Goal: Information Seeking & Learning: Learn about a topic

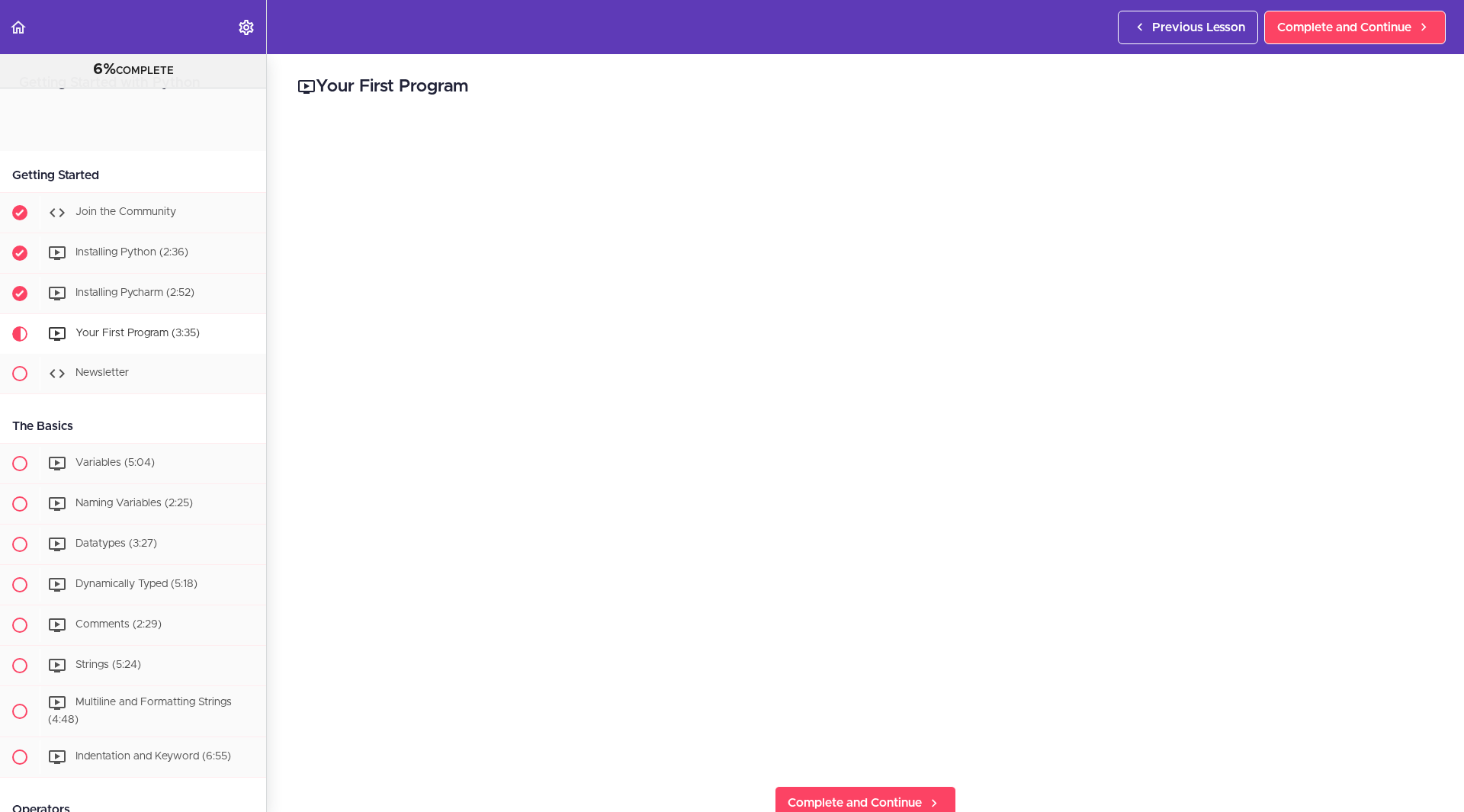
scroll to position [203, 0]
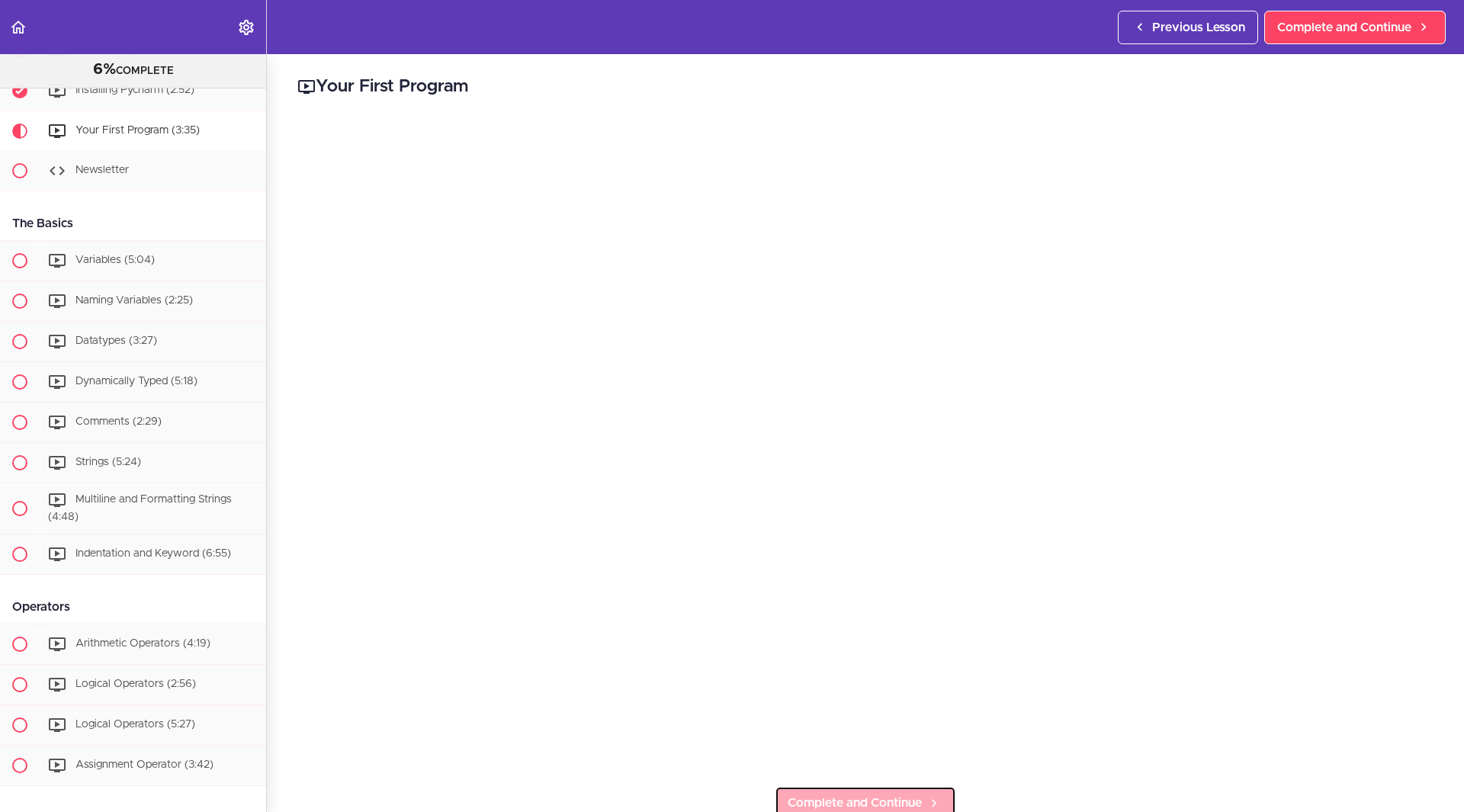
click at [859, 797] on span "Complete and Continue" at bounding box center [854, 802] width 134 height 18
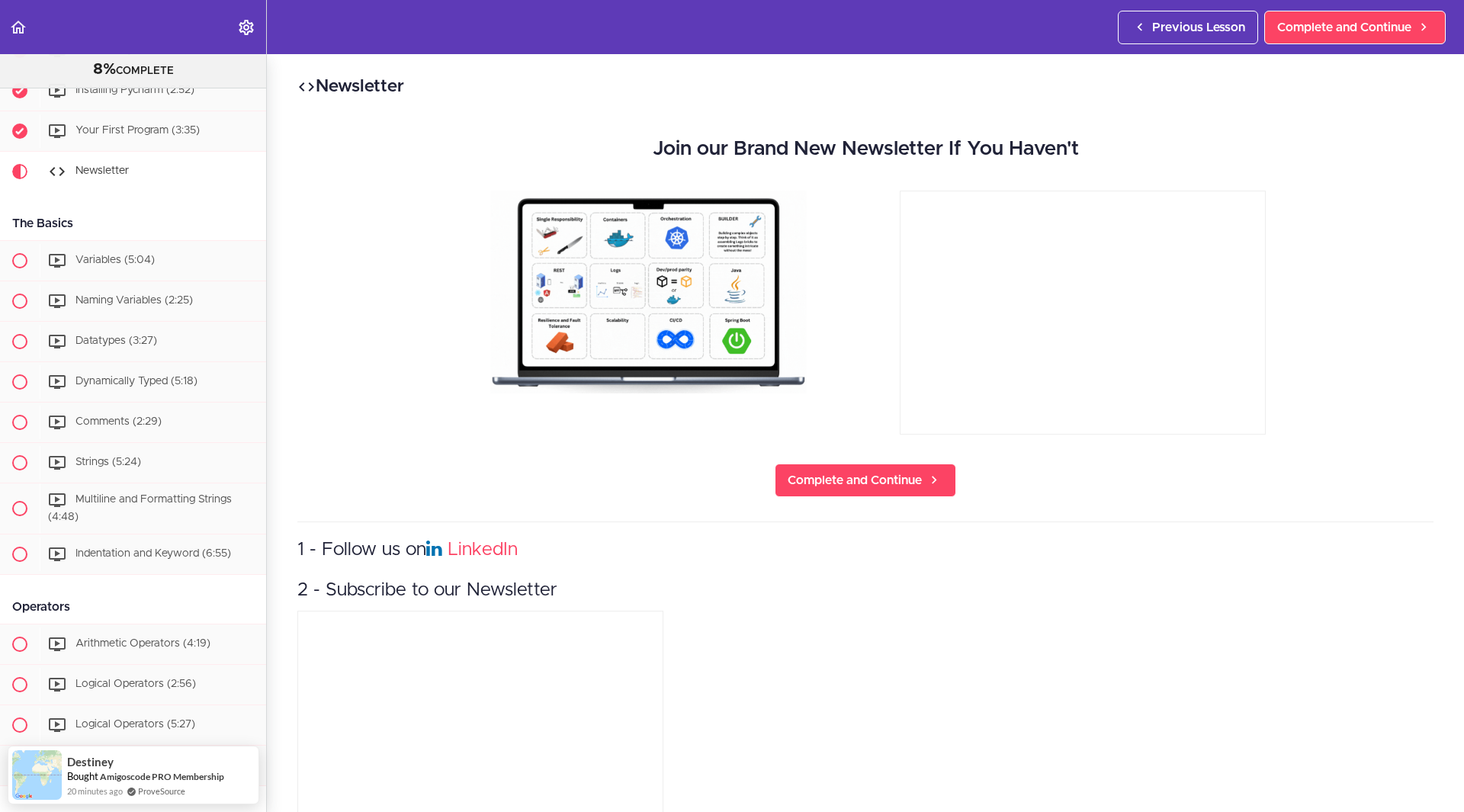
scroll to position [243, 0]
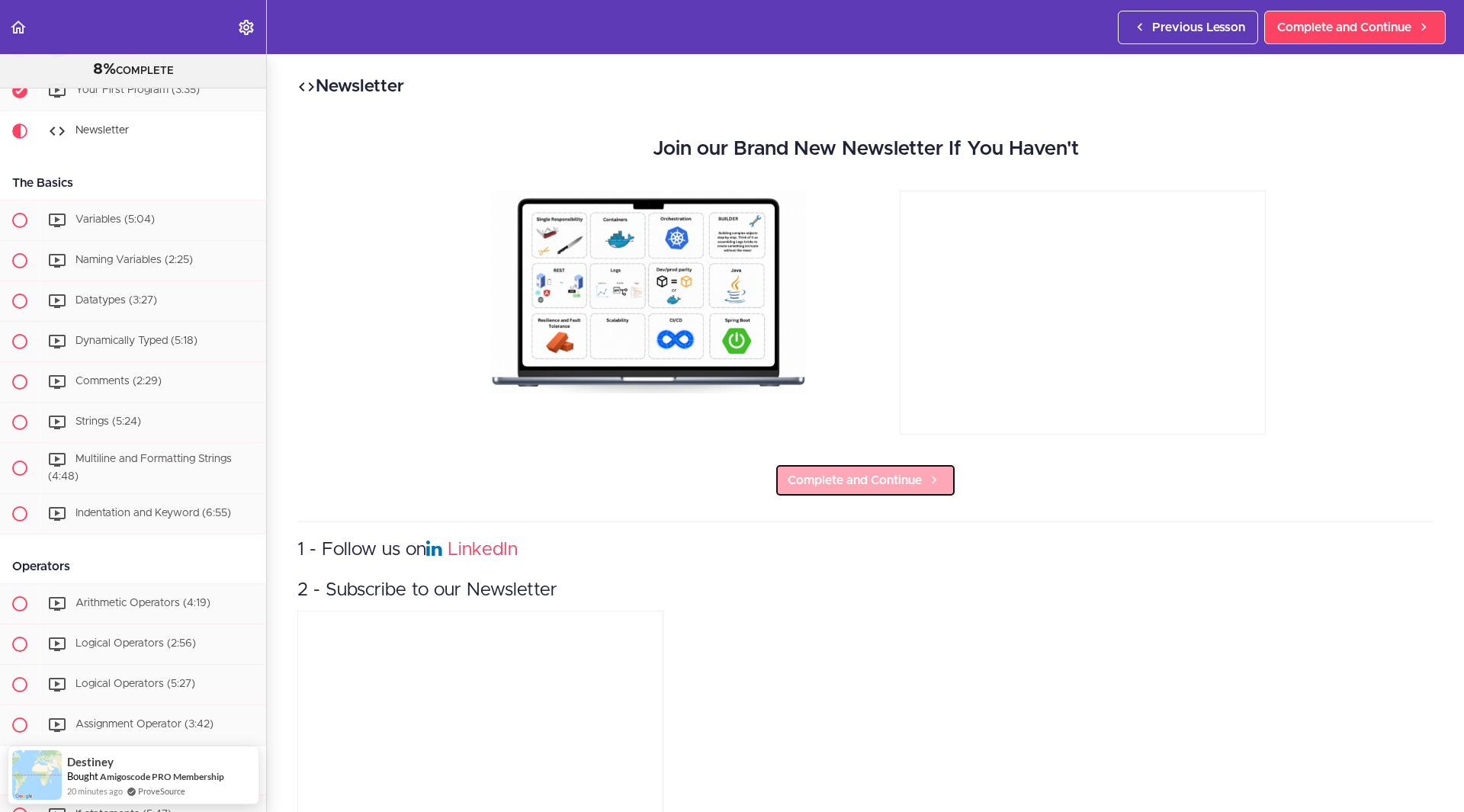
click at [860, 477] on span "Complete and Continue" at bounding box center [854, 480] width 134 height 18
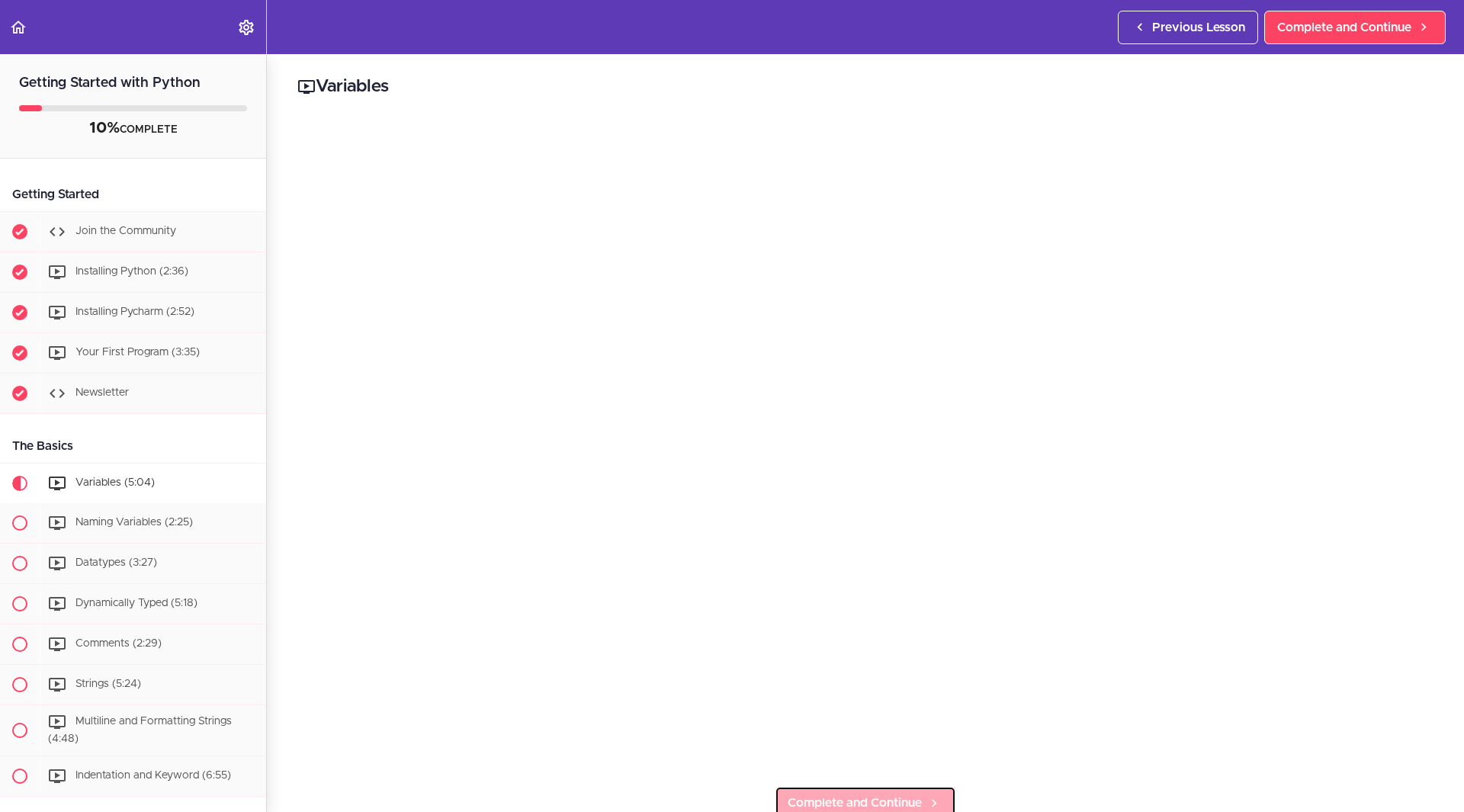
click at [896, 786] on link "Complete and Continue" at bounding box center [865, 802] width 181 height 34
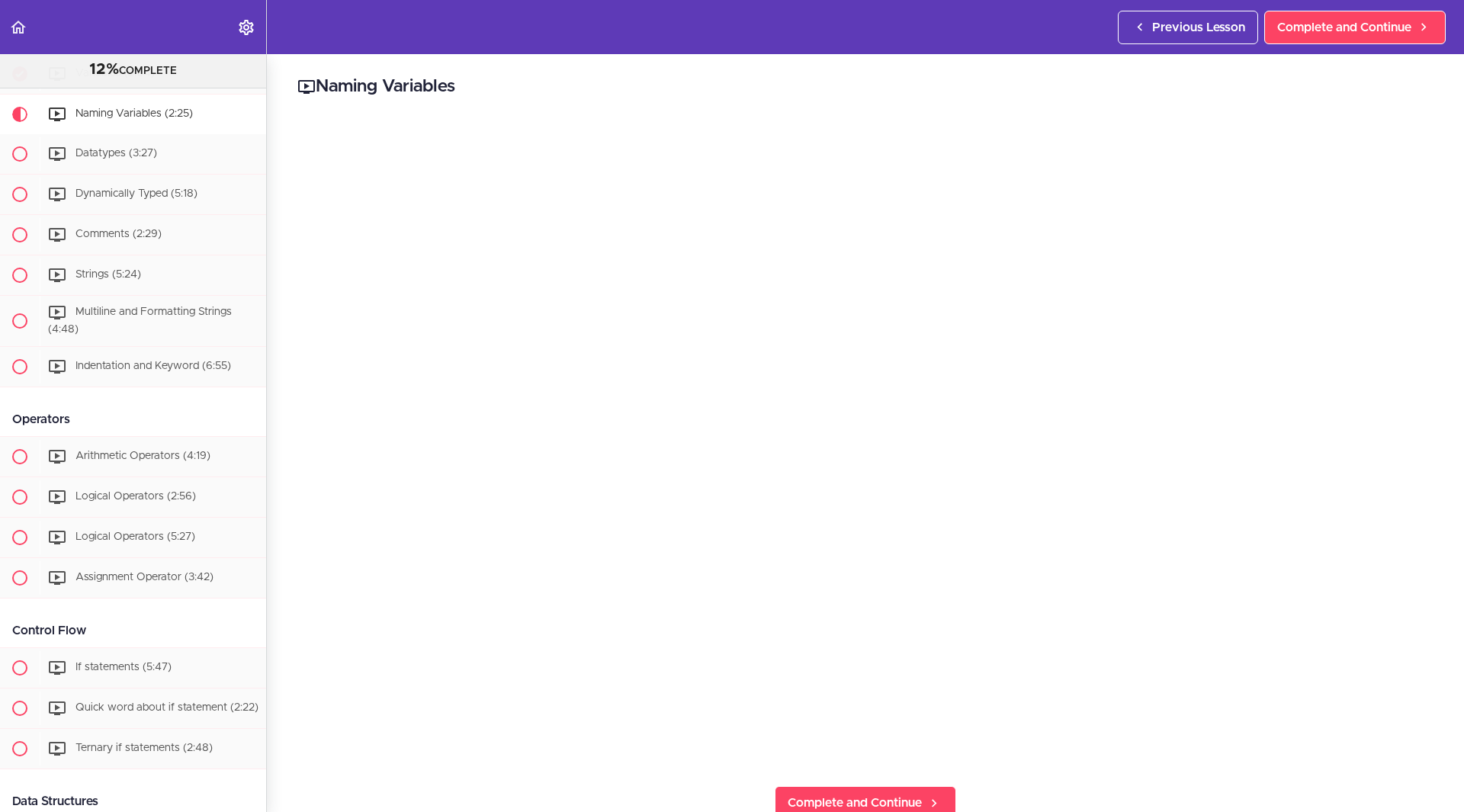
scroll to position [393, 0]
click at [899, 786] on link "Complete and Continue" at bounding box center [865, 802] width 181 height 34
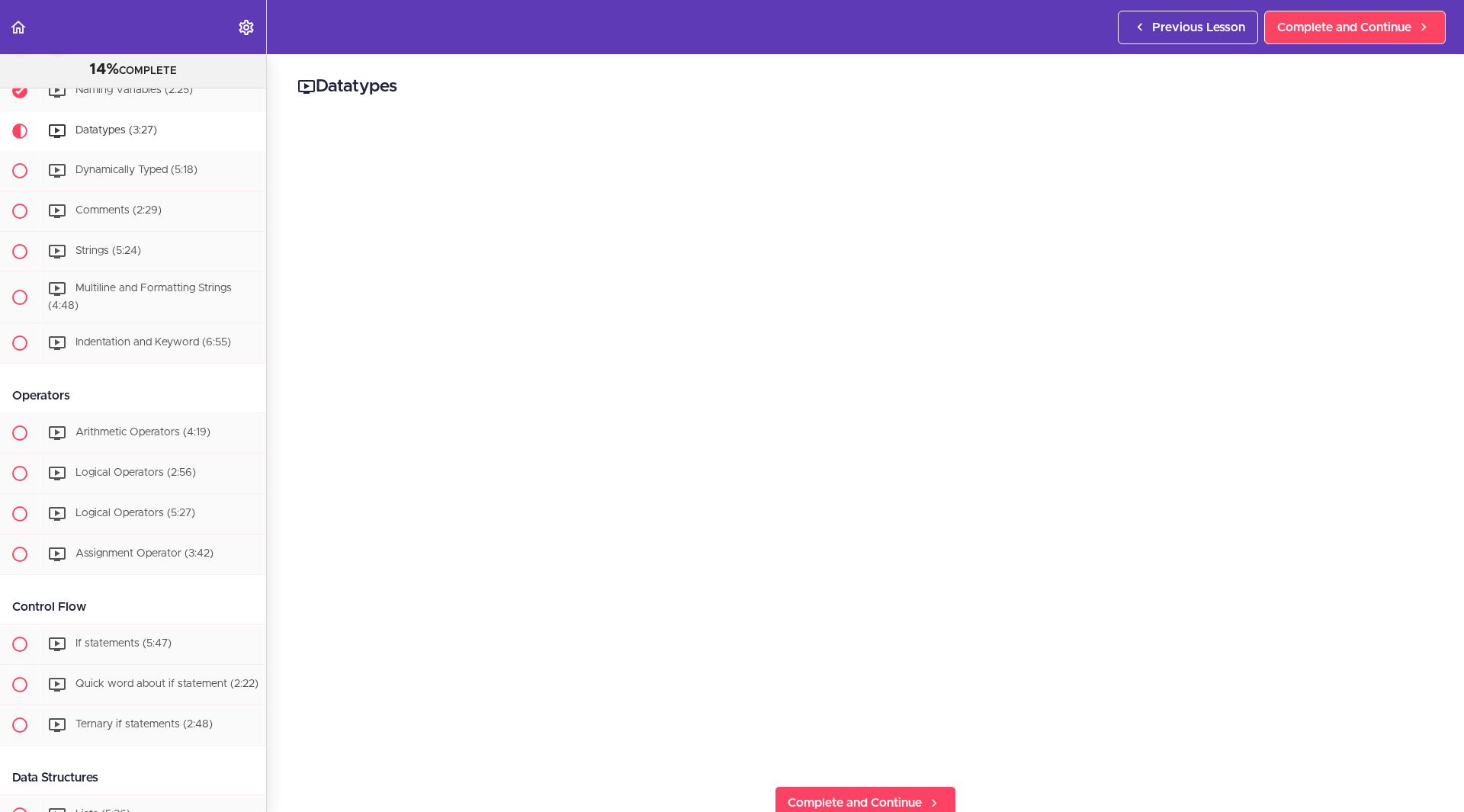
scroll to position [391, 0]
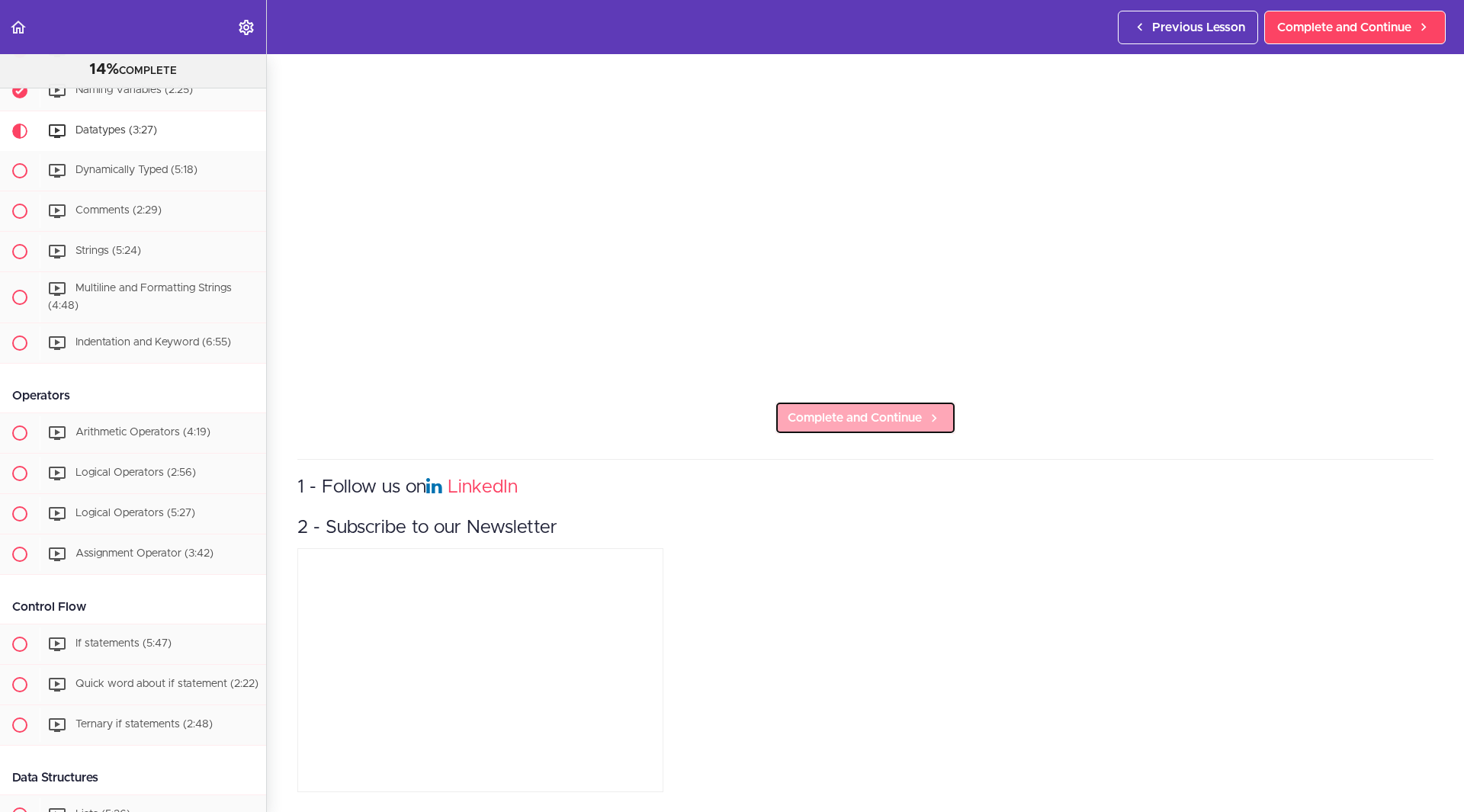
click at [866, 409] on span "Complete and Continue" at bounding box center [854, 417] width 134 height 18
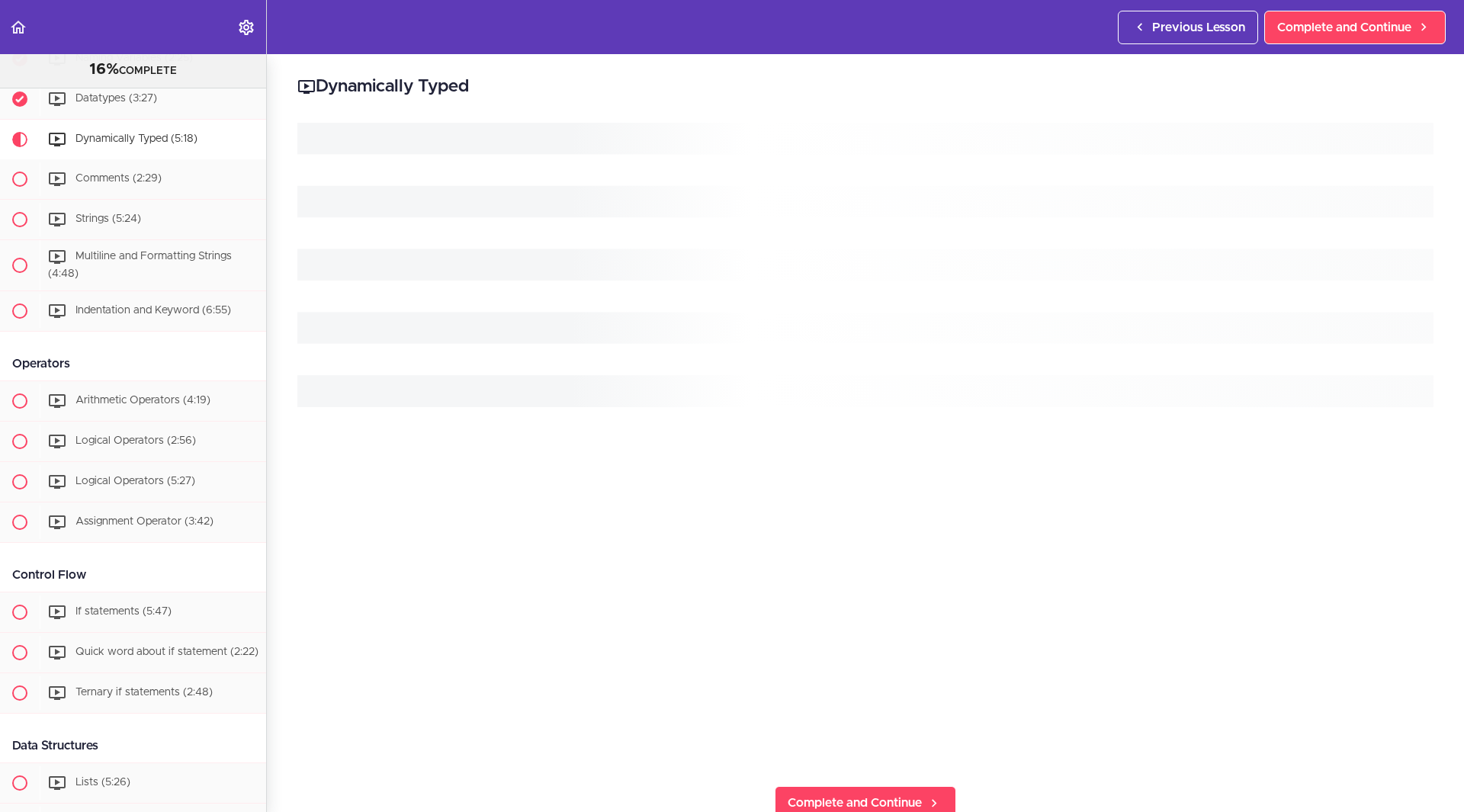
scroll to position [455, 0]
